Goal: Task Accomplishment & Management: Complete application form

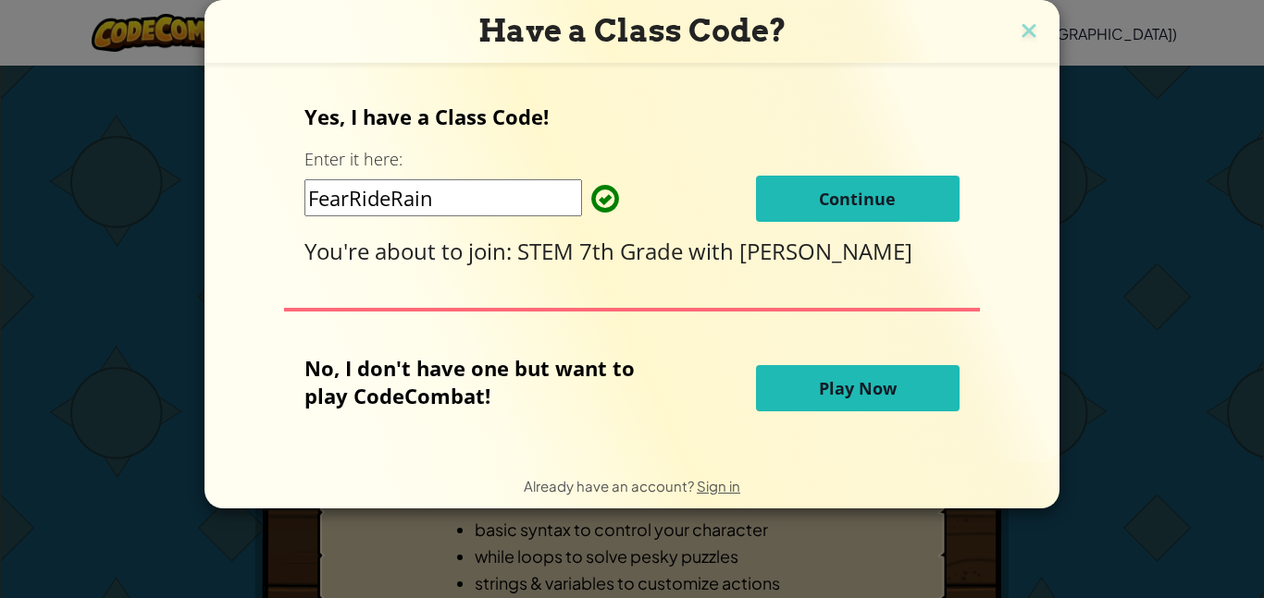
click at [899, 191] on button "Continue" at bounding box center [858, 199] width 204 height 46
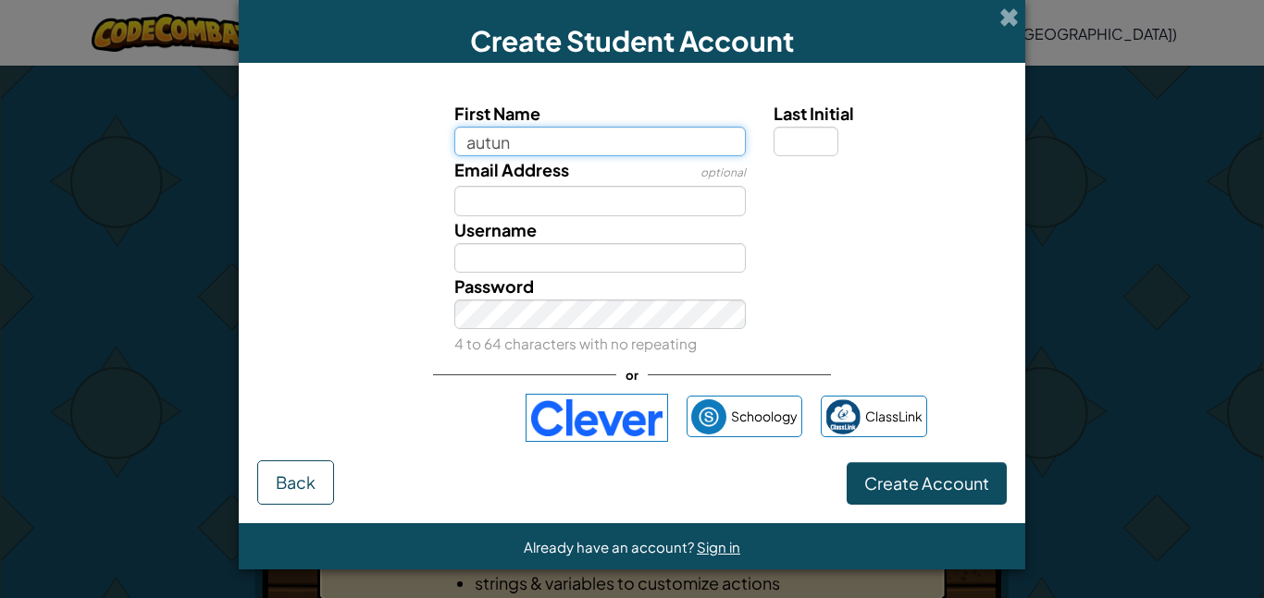
type input "autun"
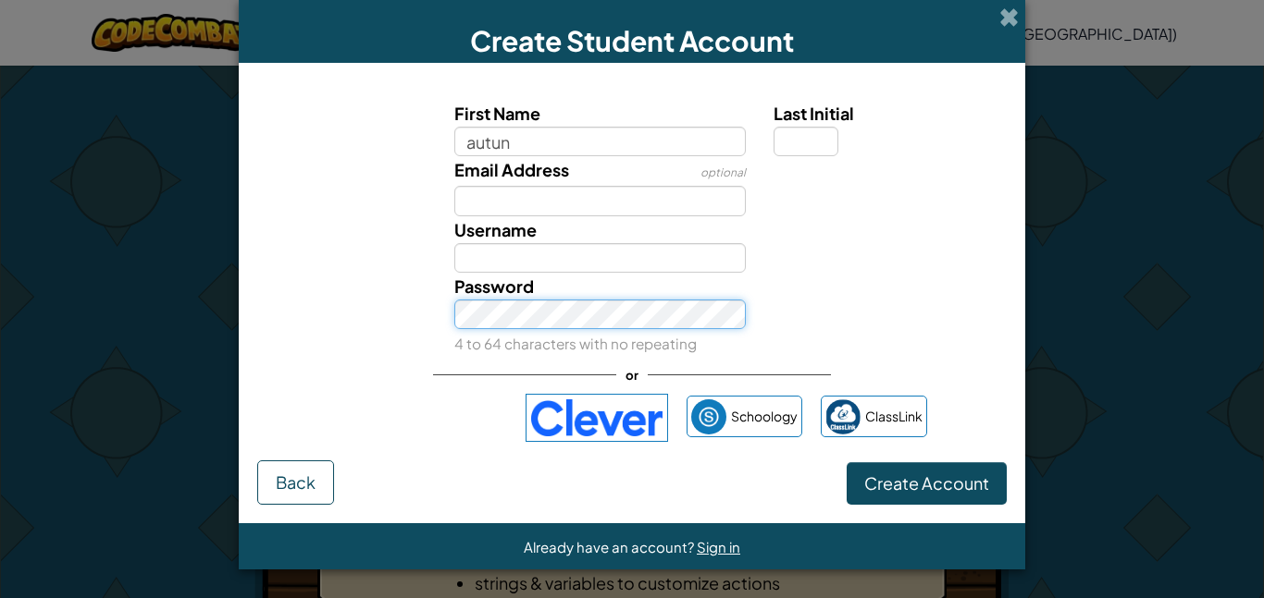
type input "Autun"
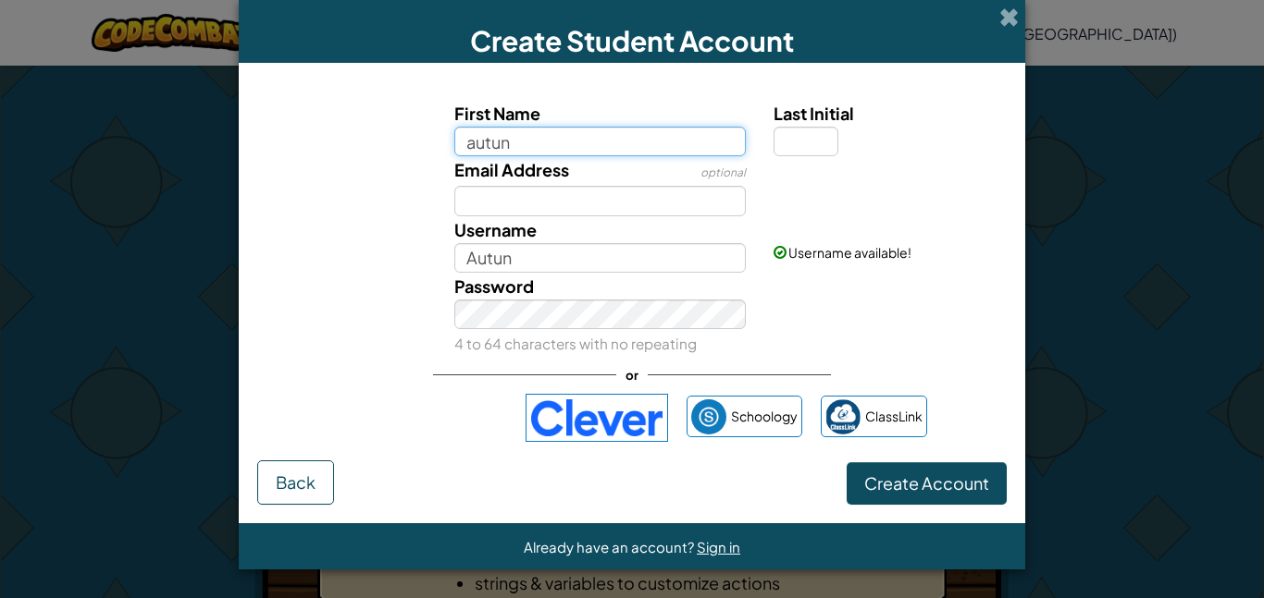
click at [598, 134] on input "autun" at bounding box center [600, 142] width 292 height 30
type input "autumn"
click at [1017, 21] on span at bounding box center [1008, 16] width 19 height 19
type input "Autumn"
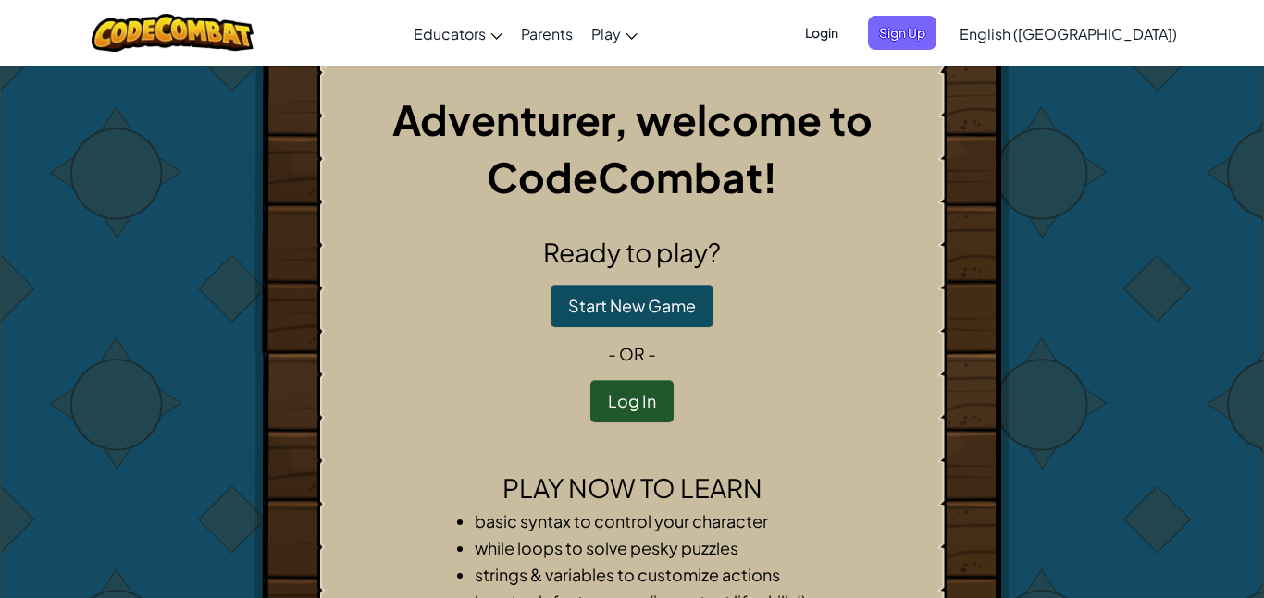
scroll to position [7, 0]
click at [669, 315] on button "Start New Game" at bounding box center [631, 307] width 163 height 43
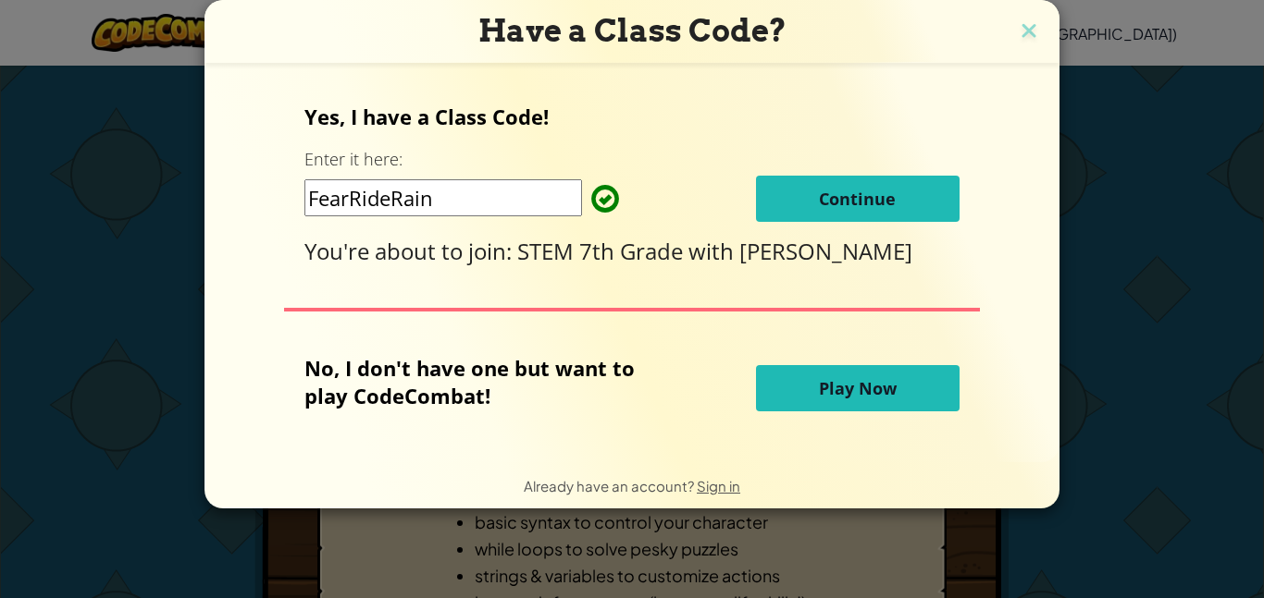
click at [904, 204] on button "Continue" at bounding box center [858, 199] width 204 height 46
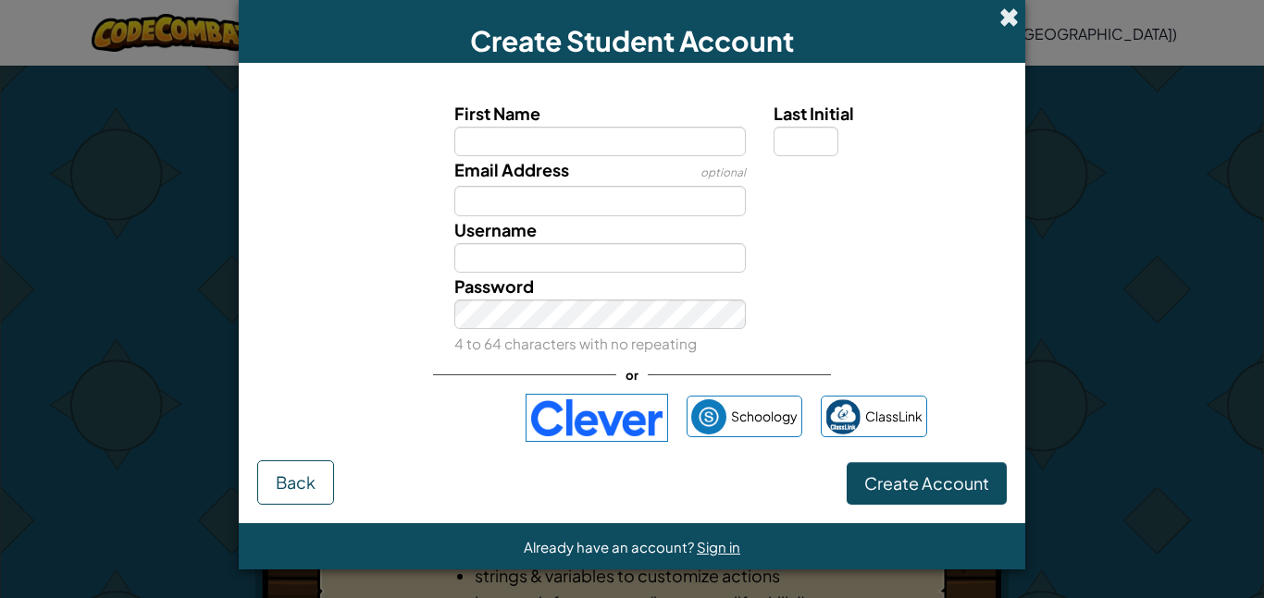
click at [1013, 8] on span at bounding box center [1008, 16] width 19 height 19
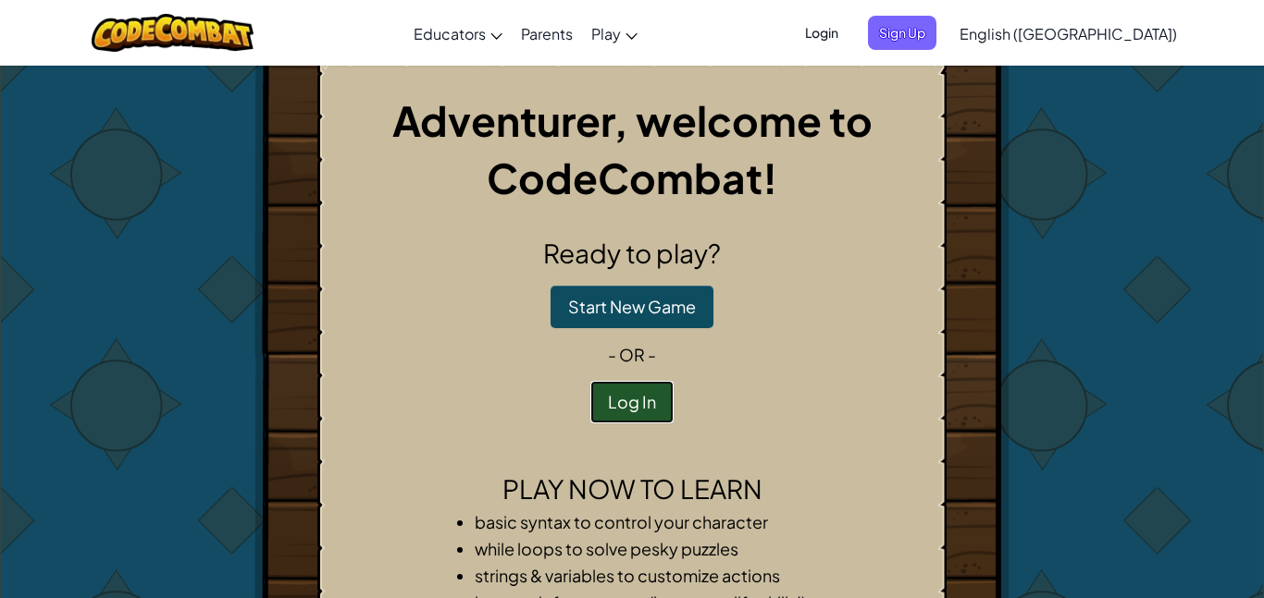
click at [647, 413] on button "Log In" at bounding box center [631, 402] width 83 height 43
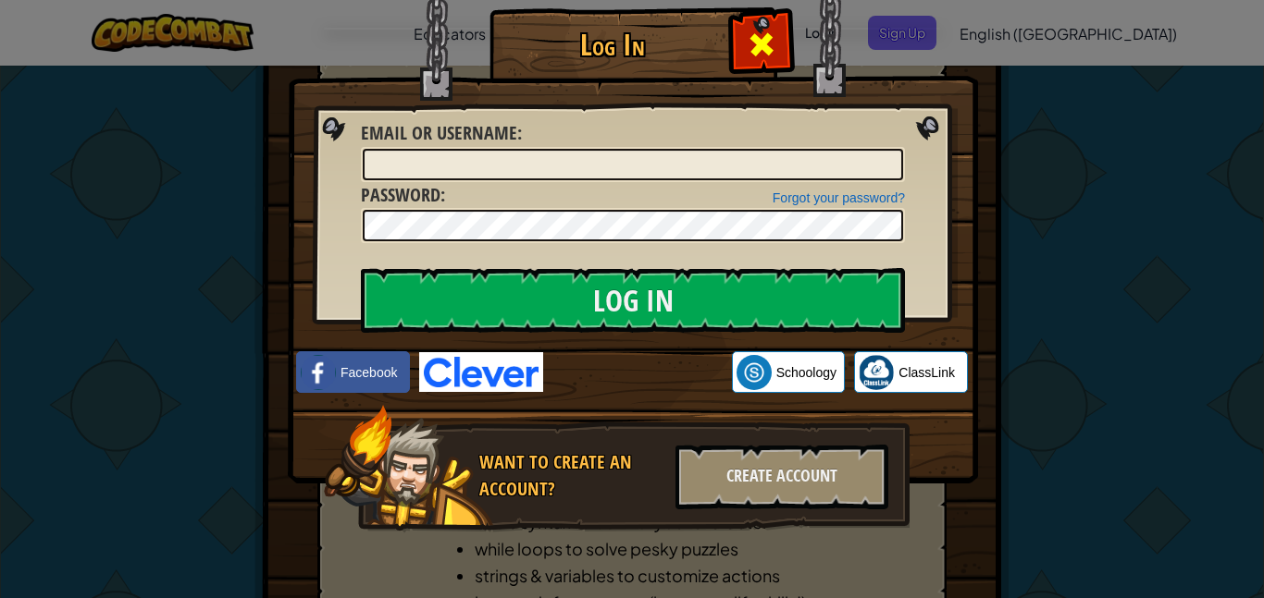
click at [762, 50] on span at bounding box center [762, 45] width 30 height 30
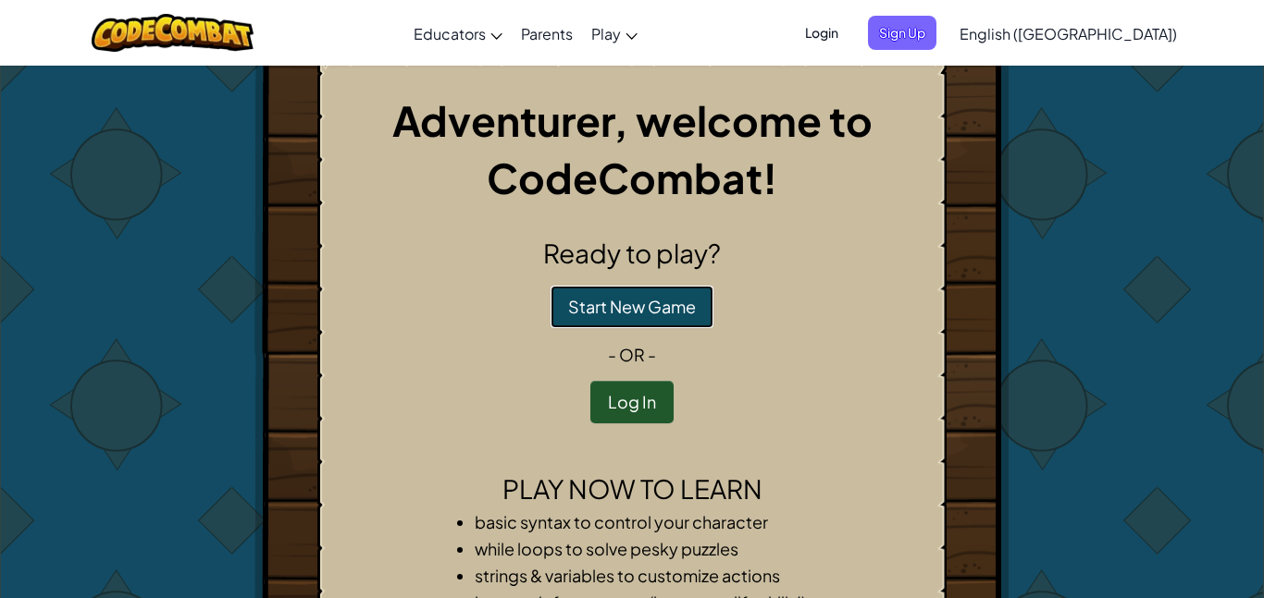
click at [685, 311] on button "Start New Game" at bounding box center [631, 307] width 163 height 43
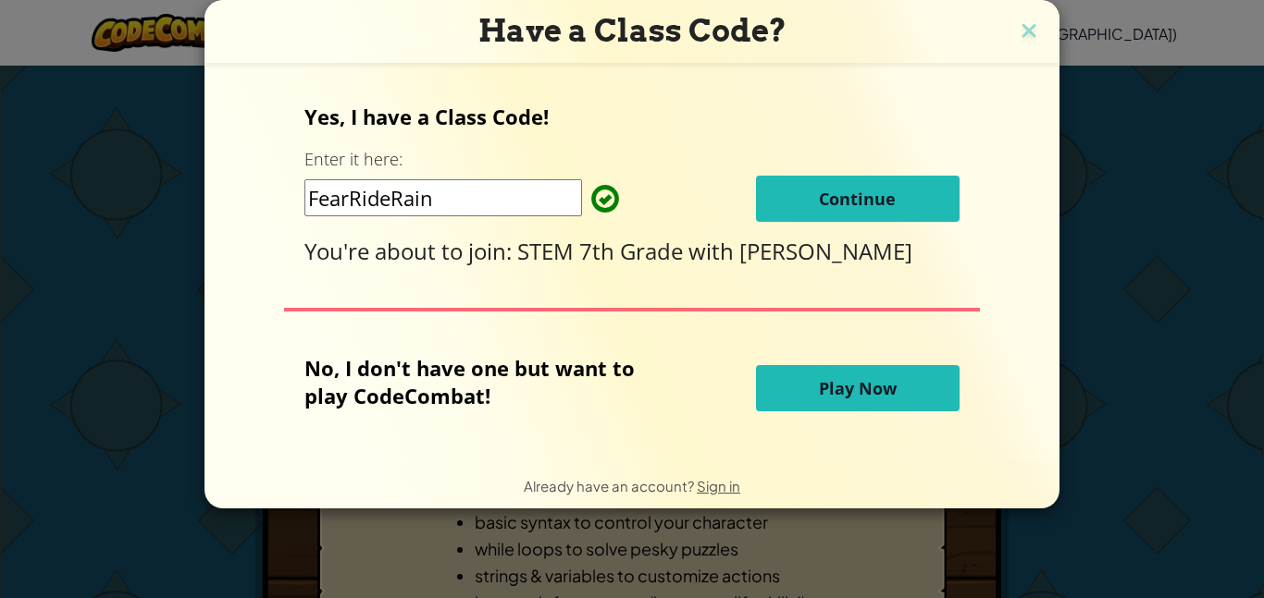
click at [894, 203] on button "Continue" at bounding box center [858, 199] width 204 height 46
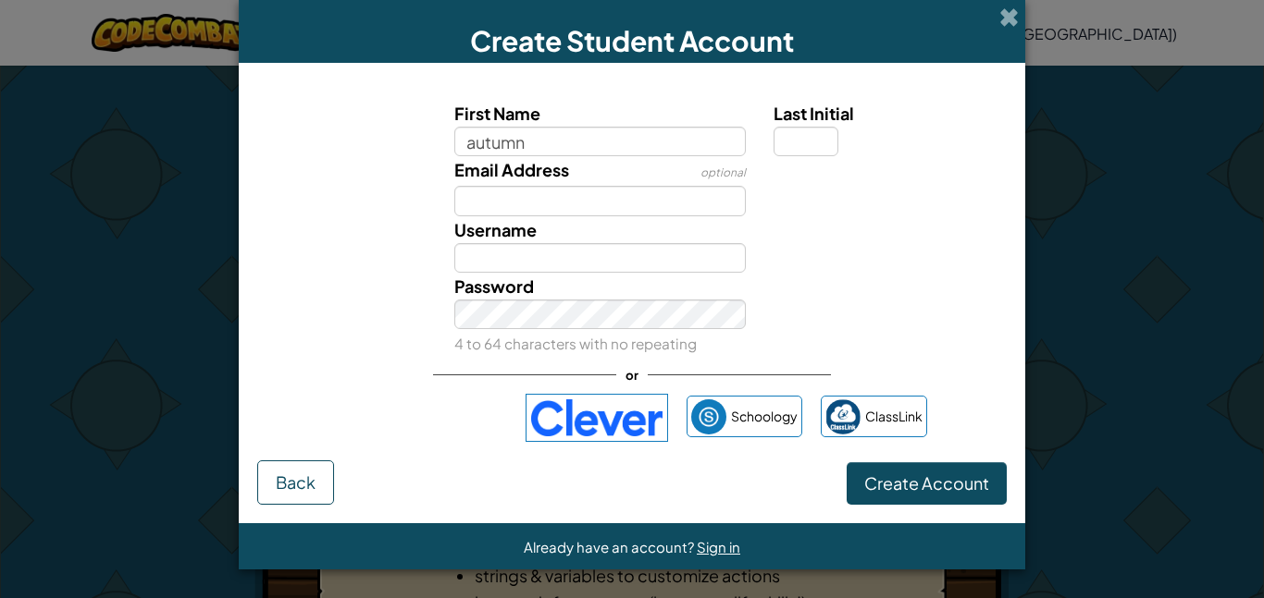
type input "autumn"
click at [678, 214] on input "Email Address" at bounding box center [600, 201] width 292 height 30
type input "Autumn"
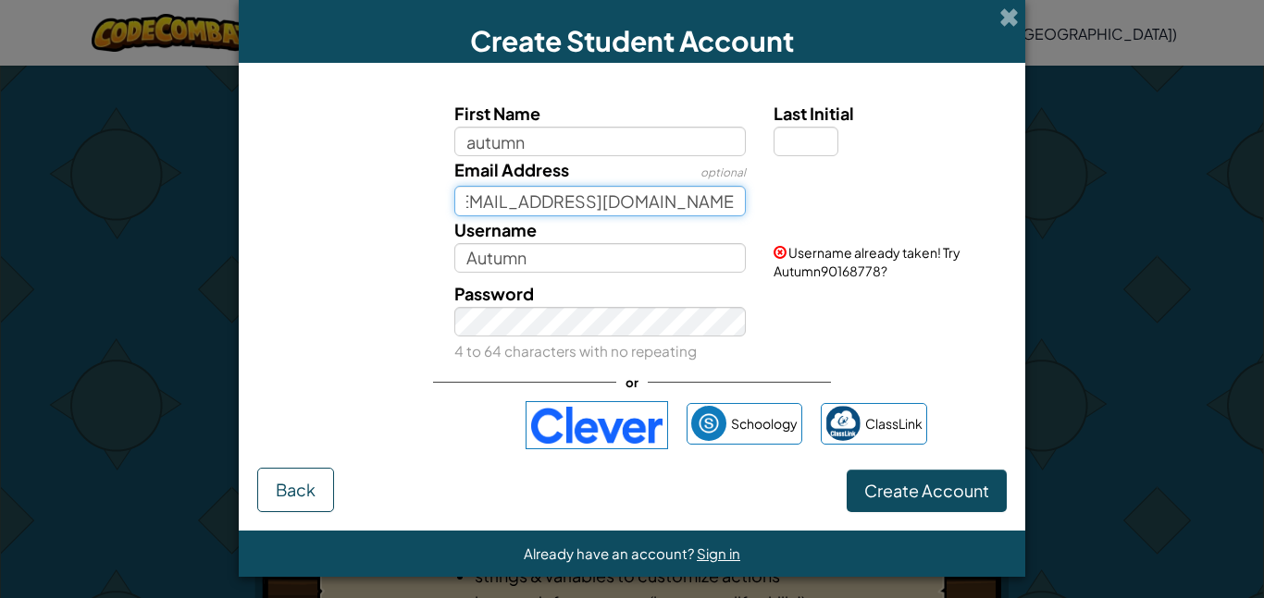
scroll to position [0, 24]
type input "overbyau1@students.pittschools.org"
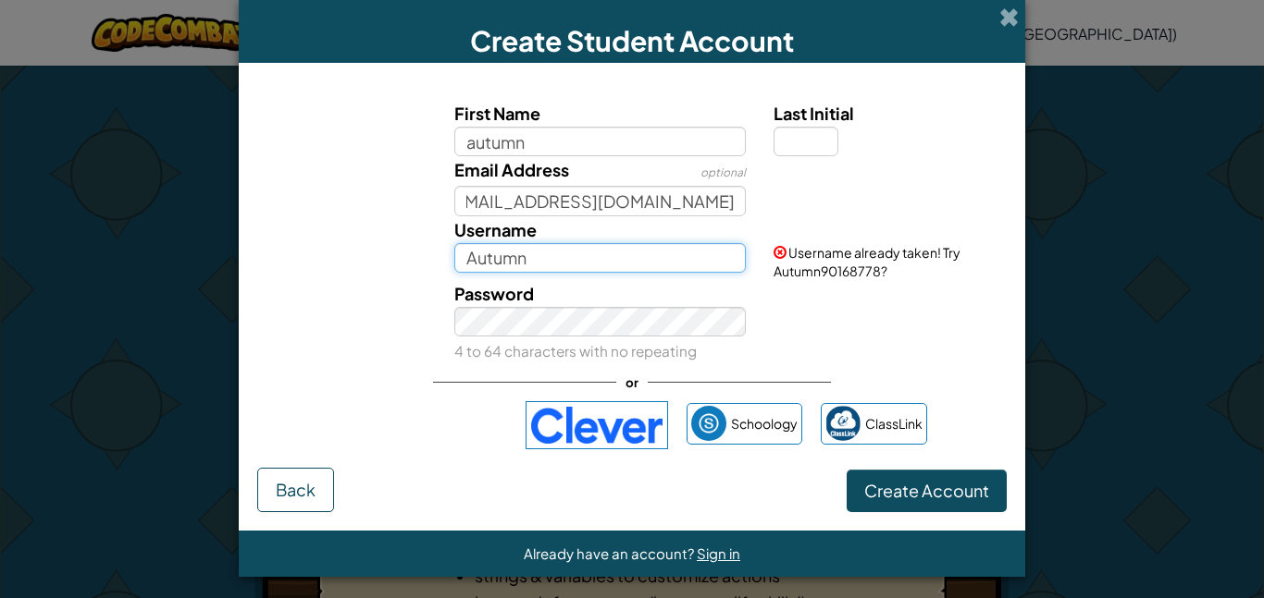
click at [666, 265] on input "Autumn" at bounding box center [600, 258] width 292 height 30
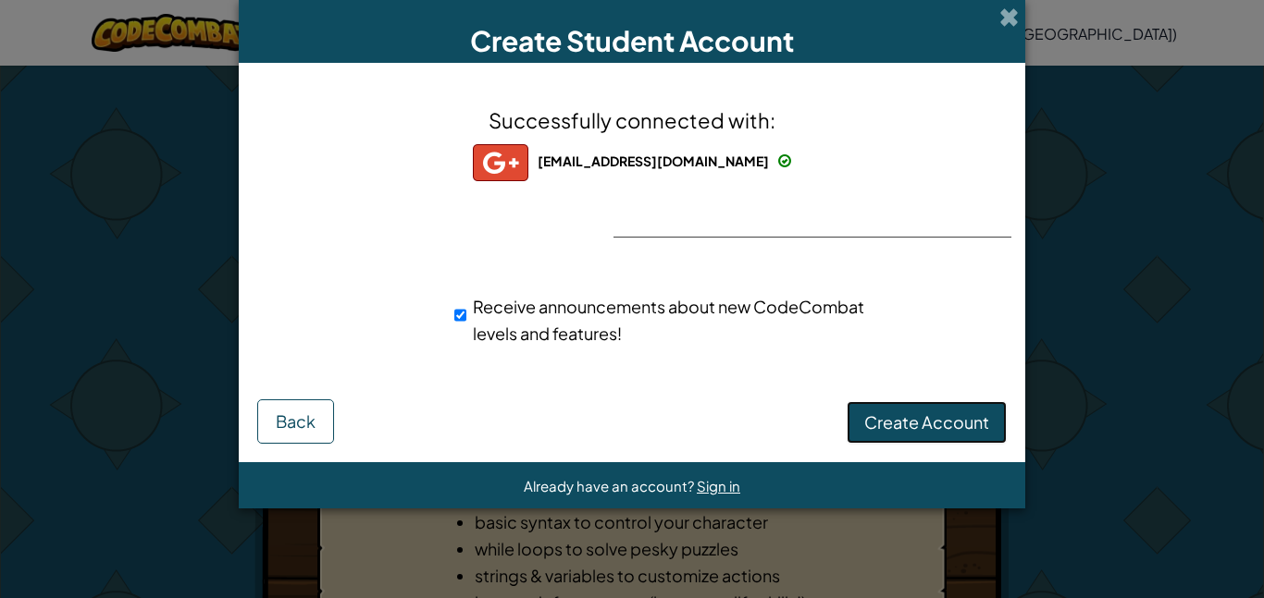
click at [967, 435] on button "Create Account" at bounding box center [926, 422] width 160 height 43
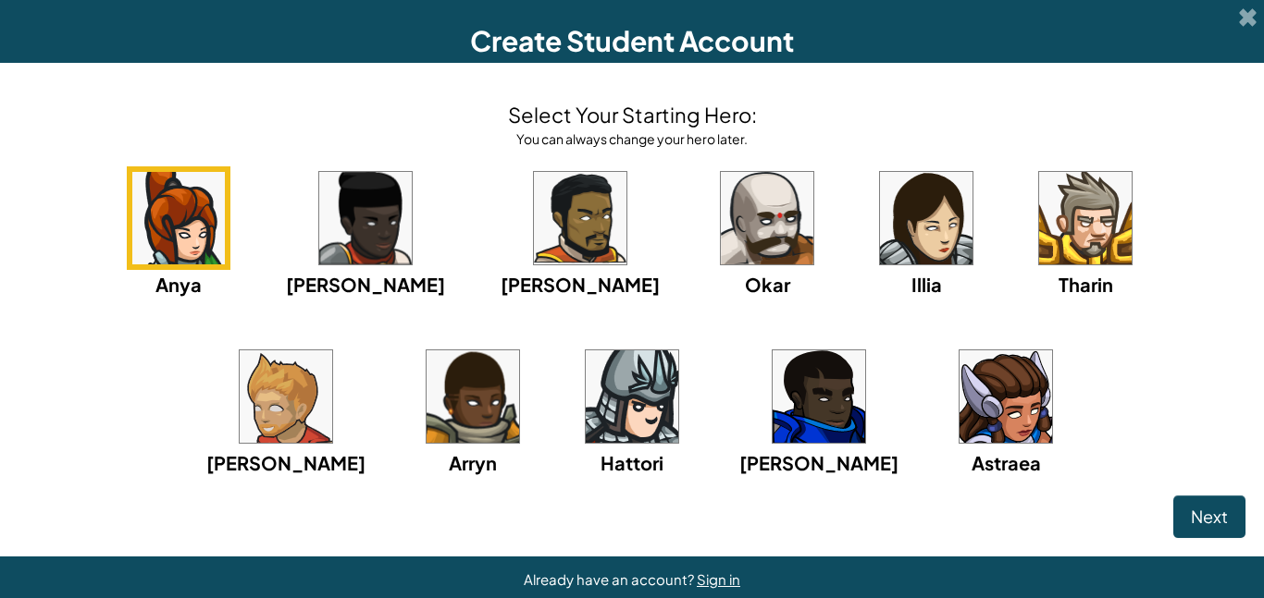
click at [246, 231] on div "Anya Ida Alejandro Okar Illia Tharin Ned Arryn Hattori Gordon Astraea" at bounding box center [632, 345] width 1227 height 357
click at [188, 236] on img at bounding box center [178, 218] width 93 height 93
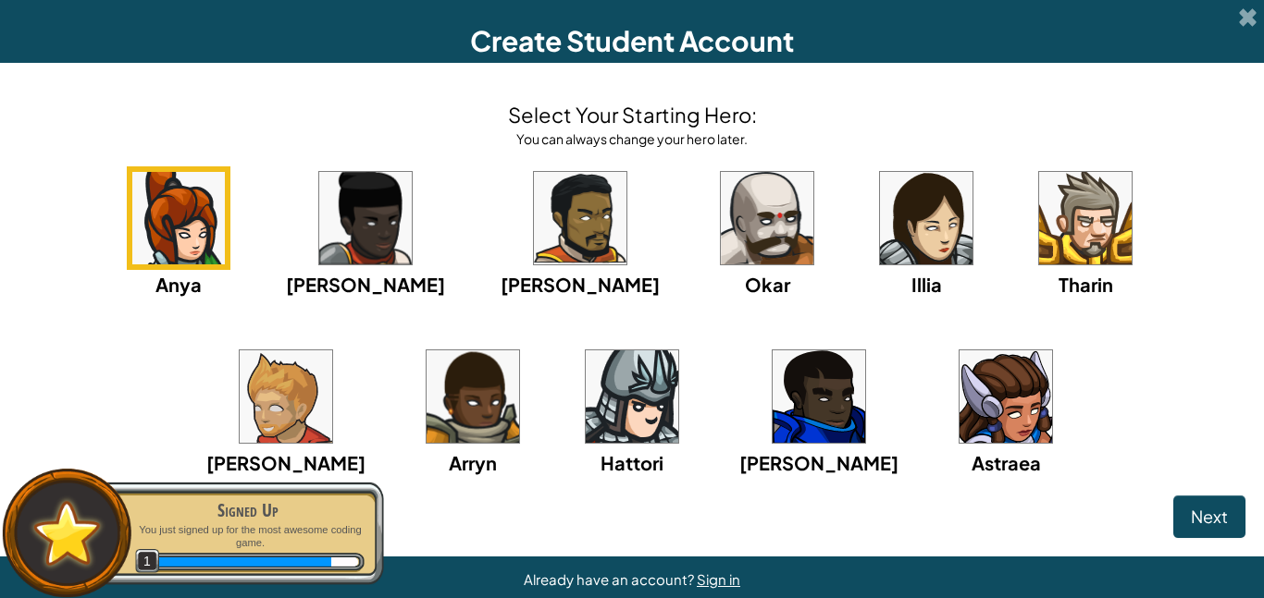
click at [151, 251] on img at bounding box center [178, 218] width 93 height 93
click at [132, 207] on img at bounding box center [178, 218] width 93 height 93
click at [1211, 520] on span "Next" at bounding box center [1209, 516] width 37 height 21
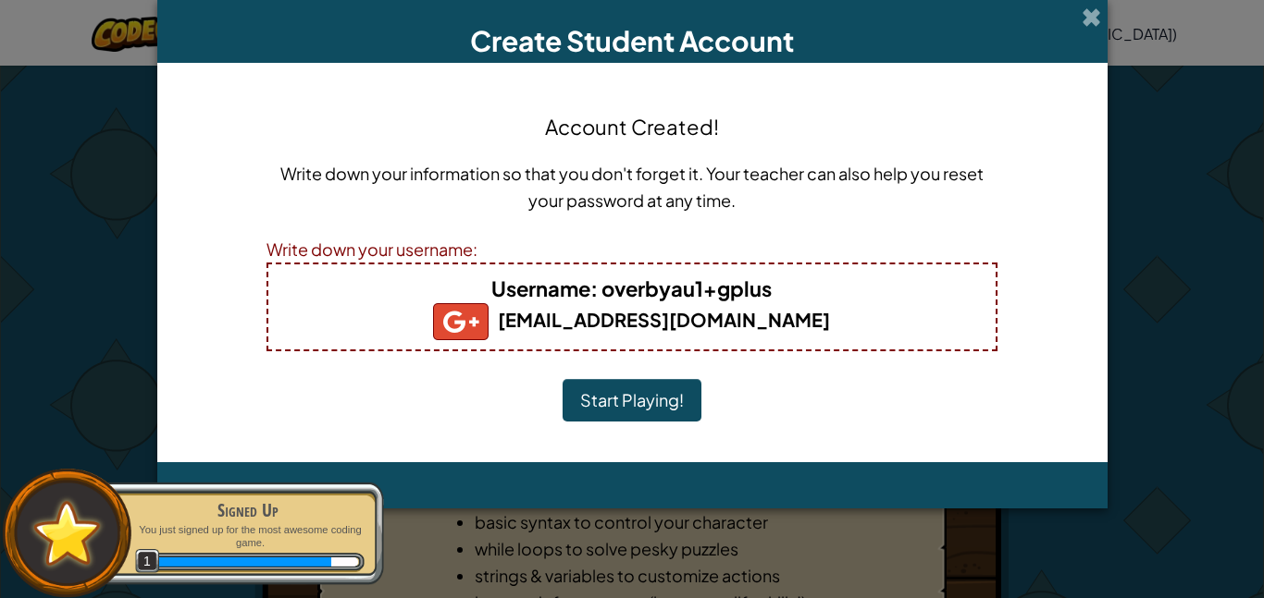
click at [635, 418] on button "Start Playing!" at bounding box center [631, 400] width 139 height 43
